Goal: Task Accomplishment & Management: Manage account settings

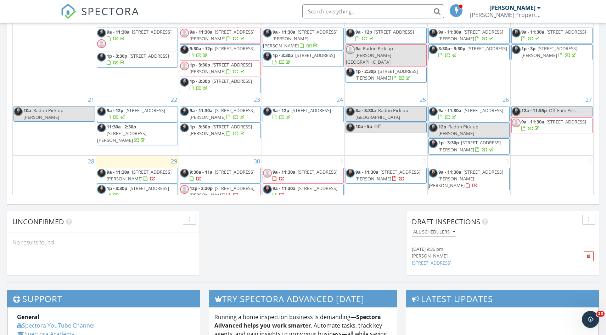
scroll to position [66, 0]
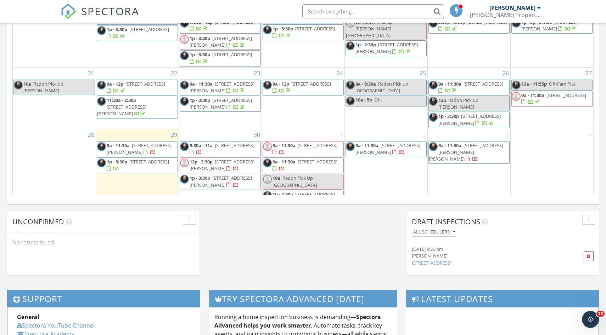
click at [379, 159] on div "2 9a - 11:30a 225 Gillette Ave, Springfield 01118" at bounding box center [386, 168] width 83 height 78
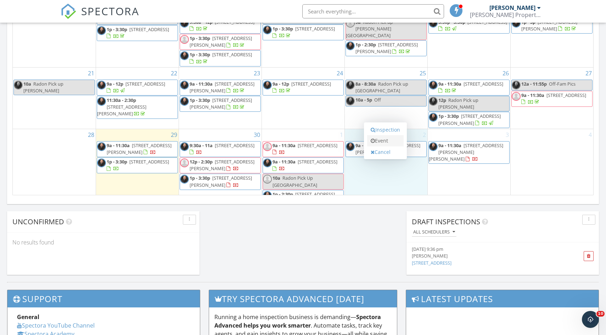
click at [380, 142] on link "Event" at bounding box center [385, 140] width 36 height 11
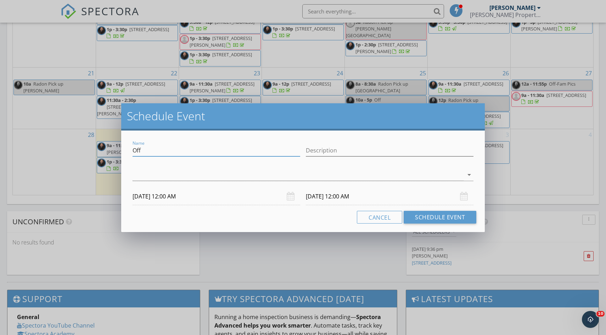
drag, startPoint x: 147, startPoint y: 150, endPoint x: 116, endPoint y: 150, distance: 30.8
click at [116, 150] on div "Schedule Event Name Off Description arrow_drop_down 10/02/2025 12:00 AM 10/03/2…" at bounding box center [303, 167] width 606 height 335
type input "Insopeciuton. in enfierldl"
click at [271, 175] on div at bounding box center [297, 175] width 331 height 12
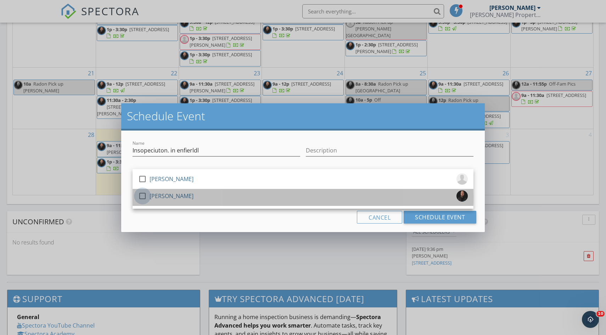
click at [141, 195] on div at bounding box center [142, 196] width 12 height 12
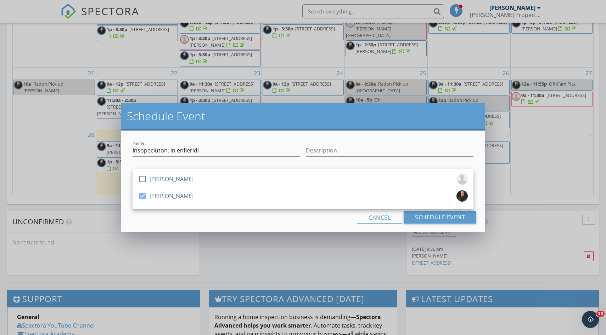
click at [265, 114] on h2 "Schedule Event" at bounding box center [303, 116] width 352 height 14
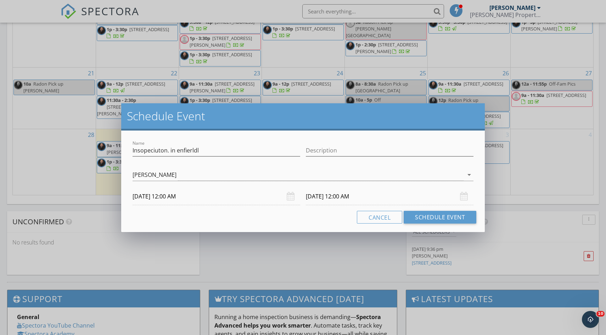
click at [204, 198] on input "10/02/2025 12:00 AM" at bounding box center [216, 196] width 168 height 17
click at [323, 149] on input "Description" at bounding box center [390, 151] width 168 height 12
drag, startPoint x: 347, startPoint y: 152, endPoint x: 337, endPoint y: 151, distance: 10.3
click at [337, 151] on input "Haylet Talibet" at bounding box center [390, 151] width 168 height 12
type input "Haylet Talibet"
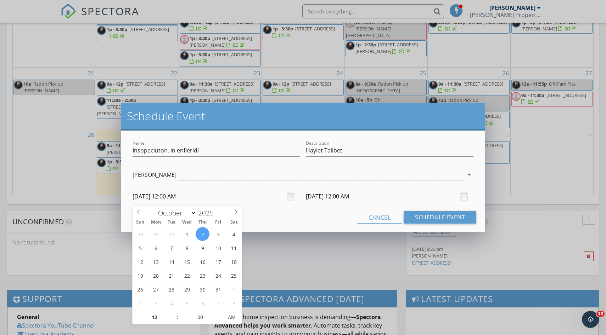
click at [193, 194] on input "10/02/2025 12:00 AM" at bounding box center [216, 196] width 168 height 17
type input "01"
type input "10/02/2025 1:00 AM"
click at [174, 312] on span at bounding box center [173, 314] width 5 height 7
type input "10/03/2025 1:00 AM"
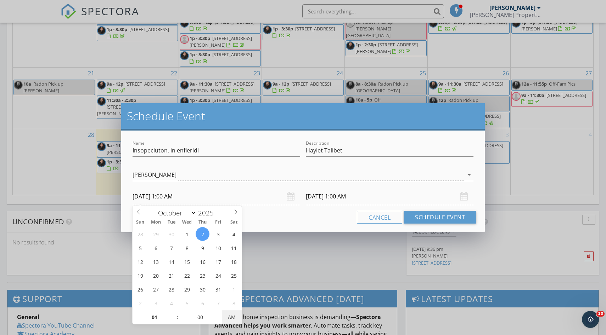
type input "10/02/2025 1:00 PM"
click at [231, 316] on span "AM" at bounding box center [231, 318] width 19 height 14
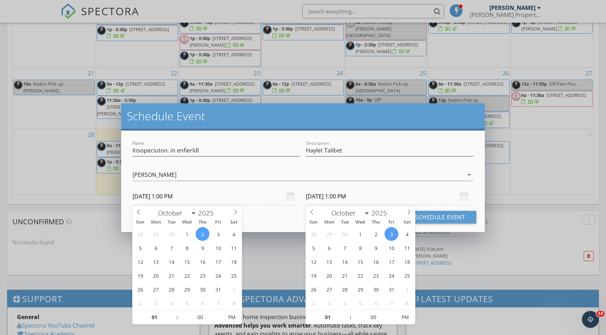
click at [371, 199] on input "10/03/2025 1:00 PM" at bounding box center [390, 196] width 168 height 17
type input "10/02/2025 1:00 PM"
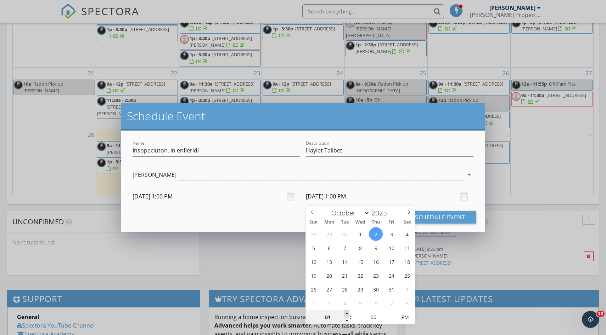
type input "02"
type input "10/02/2025 2:00 PM"
click at [347, 316] on span at bounding box center [346, 314] width 5 height 7
type input "03"
type input "10/02/2025 3:00 PM"
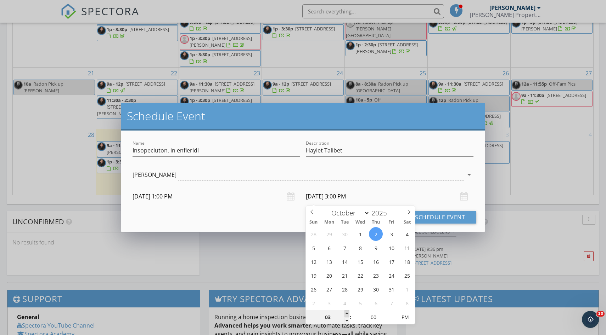
click at [347, 312] on span at bounding box center [346, 314] width 5 height 7
click at [451, 218] on button "Schedule Event" at bounding box center [439, 217] width 73 height 13
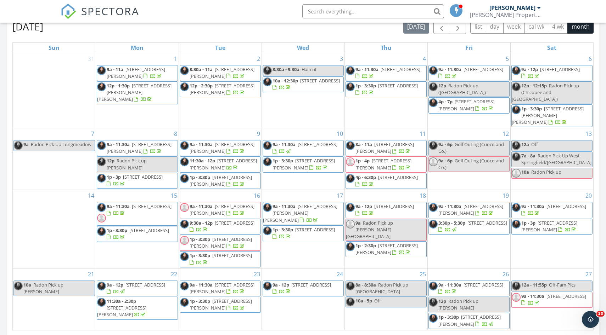
scroll to position [319, 0]
click at [350, 11] on input "text" at bounding box center [373, 11] width 142 height 14
type input "elm"
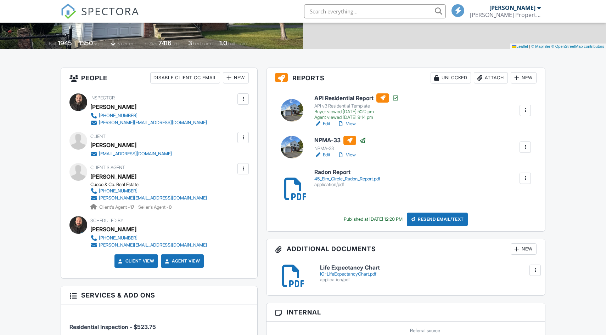
scroll to position [143, 0]
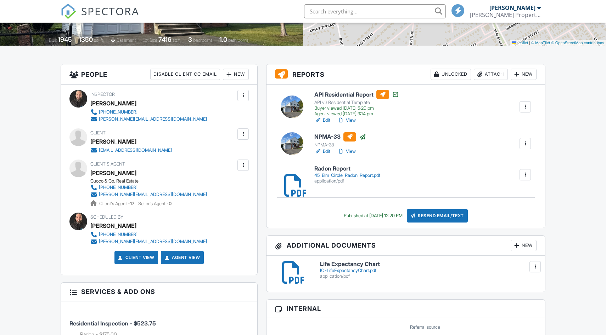
click at [522, 145] on div at bounding box center [524, 143] width 7 height 7
click at [481, 146] on div "NPMA-33 NPMA-33 Edit View Copy View Log RRB Log Delete" at bounding box center [422, 143] width 225 height 23
click at [455, 215] on div "Resend Email/Text" at bounding box center [437, 215] width 61 height 13
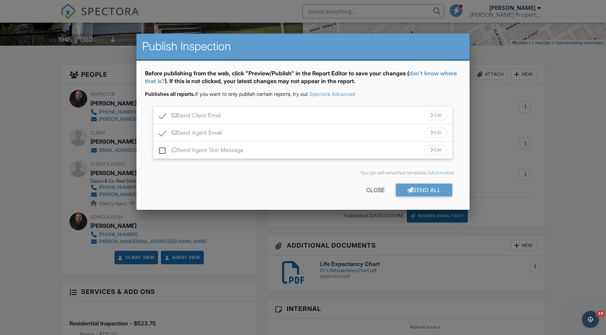
scroll to position [0, 0]
click at [423, 190] on div "Send All" at bounding box center [424, 190] width 57 height 13
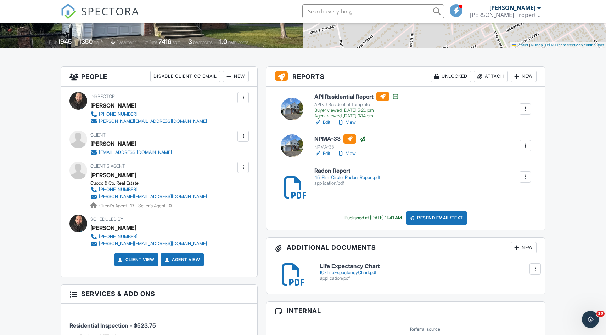
scroll to position [149, 0]
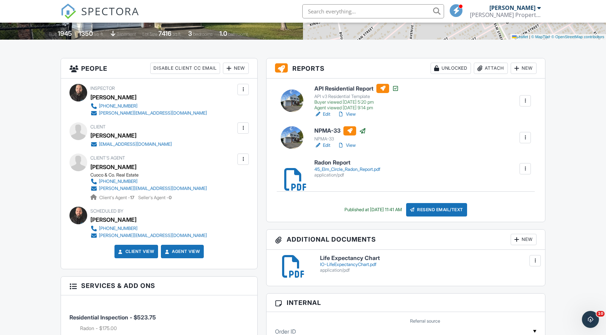
click at [351, 146] on link "View" at bounding box center [346, 145] width 18 height 7
click at [351, 144] on link "View" at bounding box center [346, 145] width 18 height 7
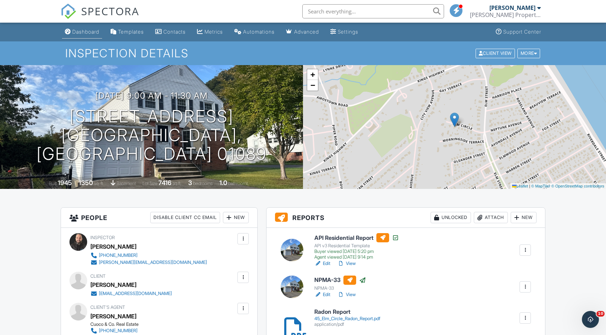
click at [80, 35] on link "Dashboard" at bounding box center [82, 32] width 40 height 13
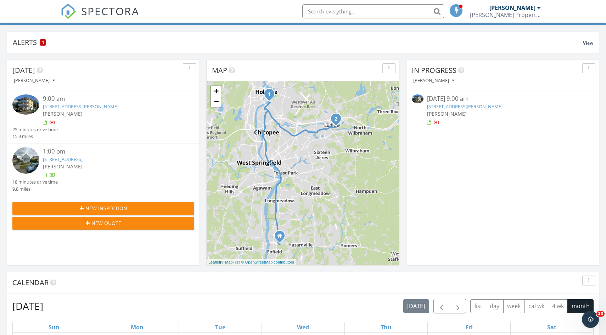
click at [465, 106] on link "21 Tourtelotte Ave, Chicopee, MA 01013" at bounding box center [464, 106] width 75 height 6
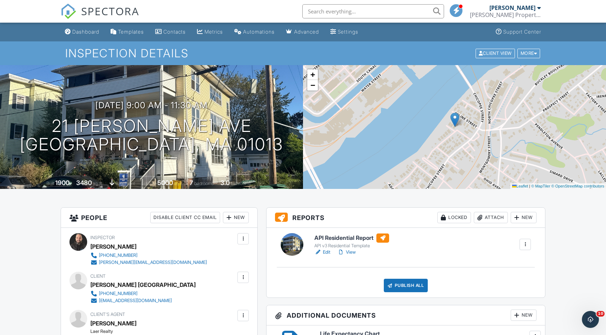
click at [325, 251] on link "Edit" at bounding box center [322, 252] width 16 height 7
click at [405, 279] on div "Publish All" at bounding box center [406, 285] width 44 height 13
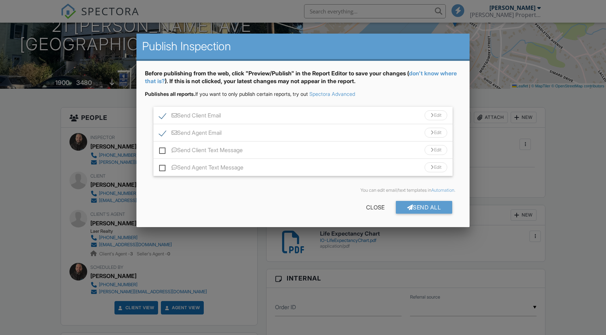
click at [435, 119] on div "Edit" at bounding box center [435, 116] width 23 height 10
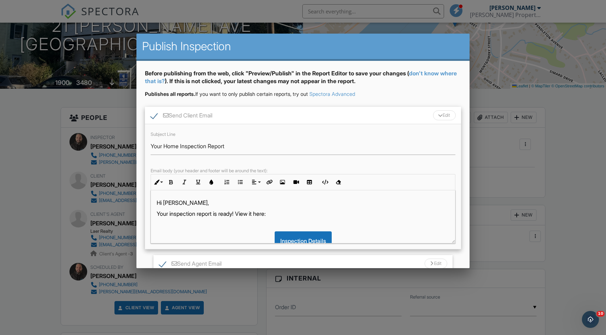
click at [193, 204] on p "Hi [PERSON_NAME]," at bounding box center [303, 203] width 293 height 8
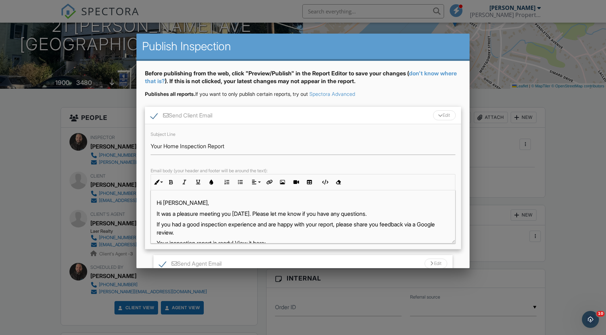
click at [393, 225] on p "If you had a good inspection experience and are happy with your report, please …" at bounding box center [303, 229] width 293 height 16
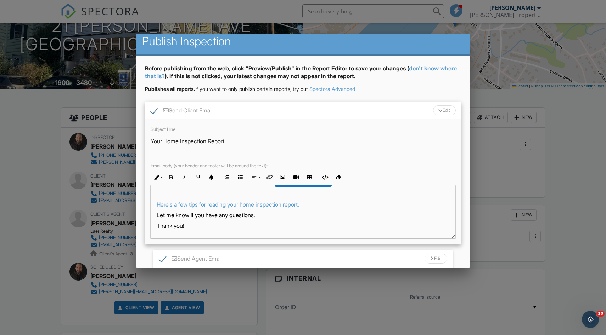
scroll to position [8, 0]
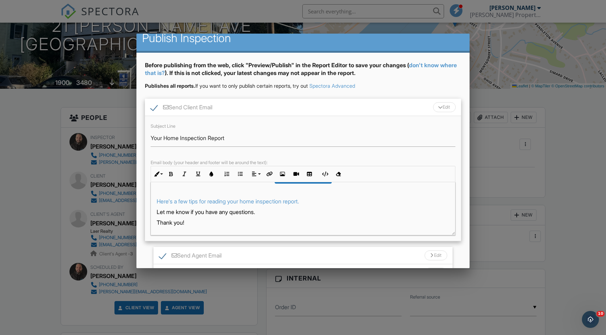
click at [450, 101] on div "Send Client Email Edit" at bounding box center [303, 107] width 316 height 17
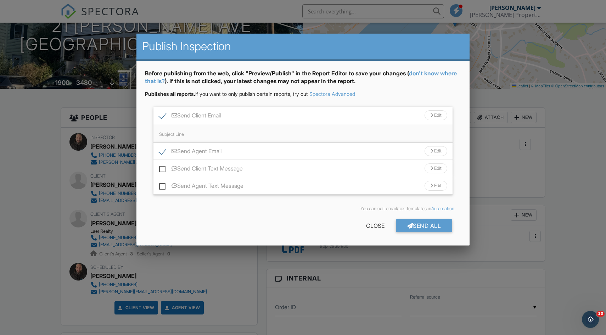
scroll to position [0, 0]
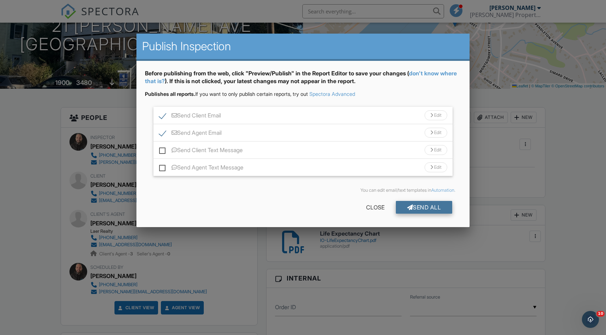
click at [421, 205] on div "Send All" at bounding box center [424, 207] width 57 height 13
